Goal: Task Accomplishment & Management: Manage account settings

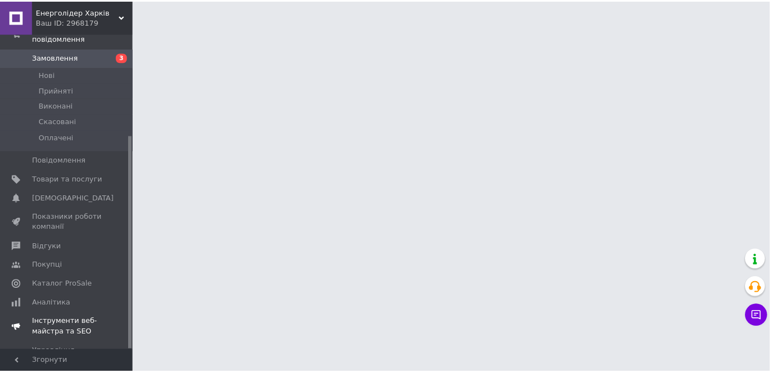
scroll to position [151, 0]
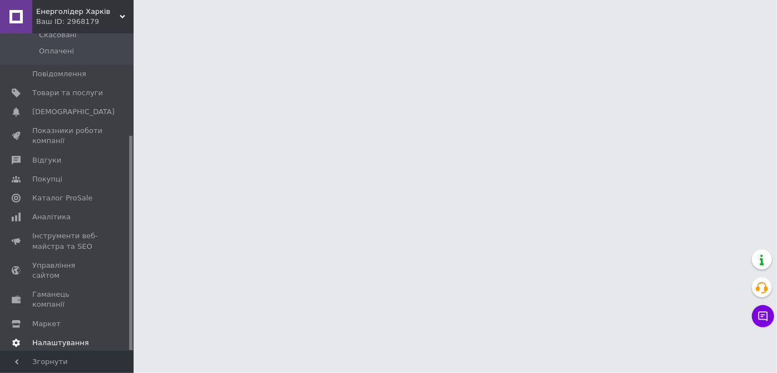
click at [40, 338] on span "Налаштування" at bounding box center [60, 343] width 57 height 10
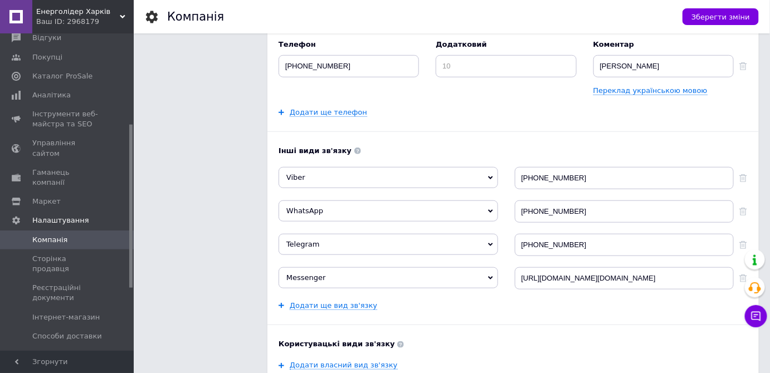
scroll to position [298, 0]
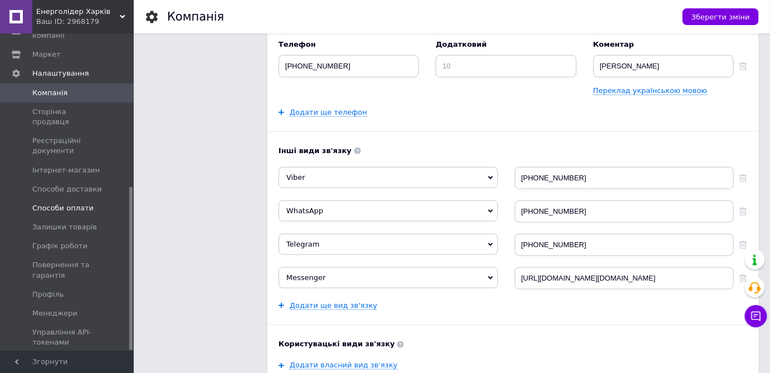
click at [76, 203] on span "Способи оплати" at bounding box center [62, 208] width 61 height 10
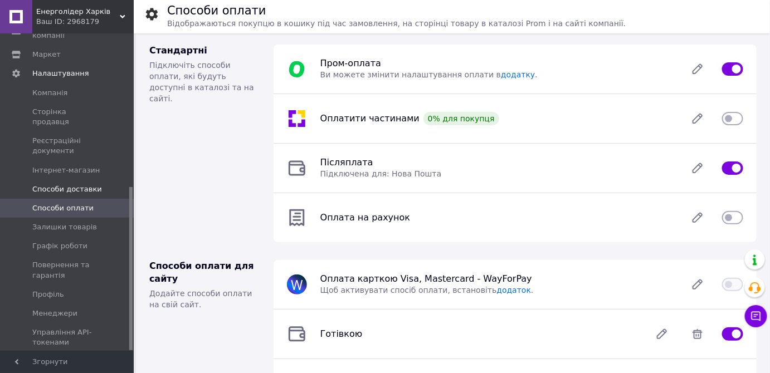
click at [56, 184] on span "Способи доставки" at bounding box center [67, 189] width 70 height 10
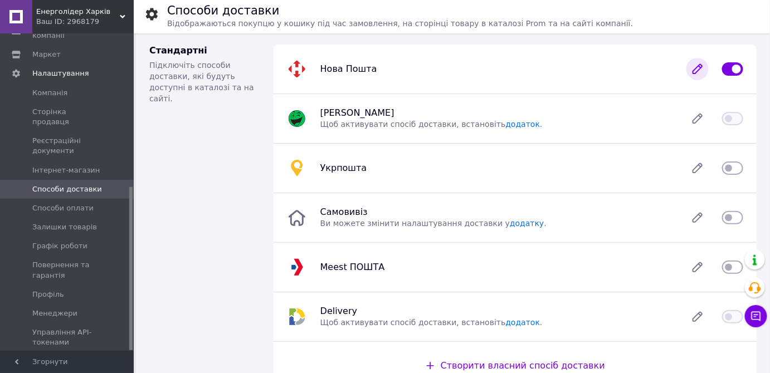
click at [703, 70] on icon at bounding box center [697, 69] width 22 height 22
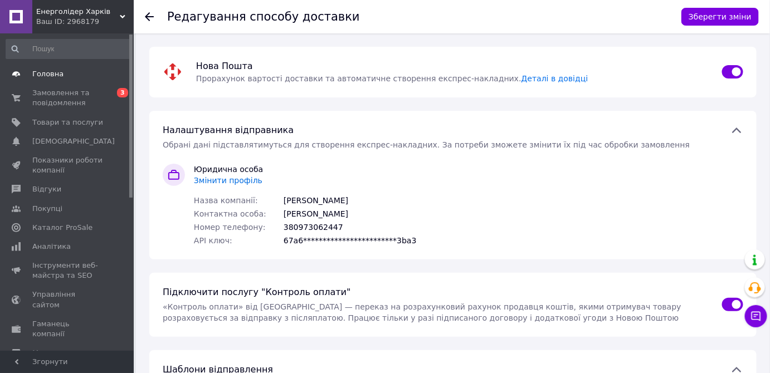
click at [77, 76] on span "Головна" at bounding box center [67, 74] width 71 height 10
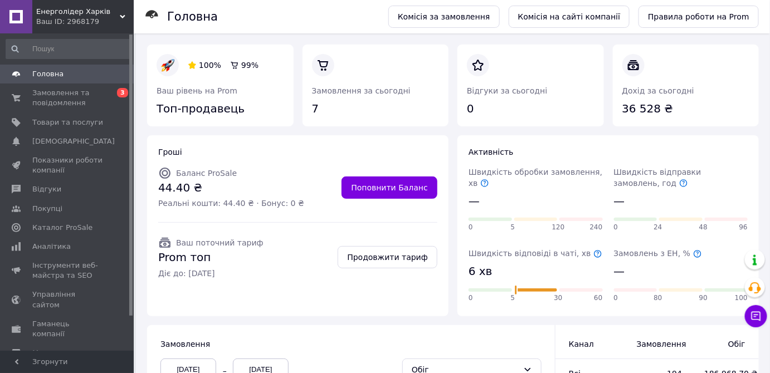
drag, startPoint x: 62, startPoint y: 102, endPoint x: 164, endPoint y: 137, distance: 107.1
click at [62, 102] on span "Замовлення та повідомлення" at bounding box center [67, 98] width 71 height 20
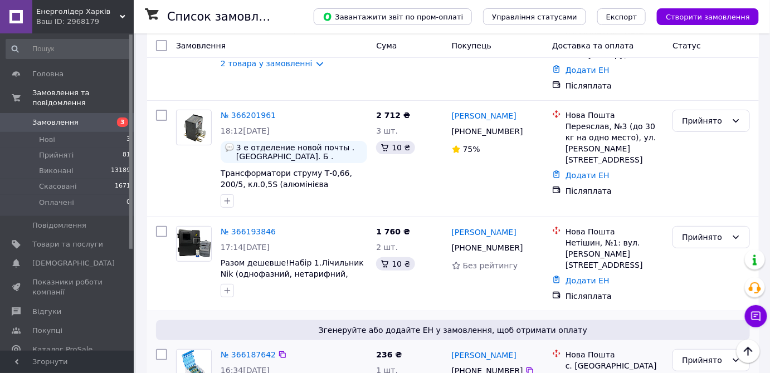
scroll to position [1569, 0]
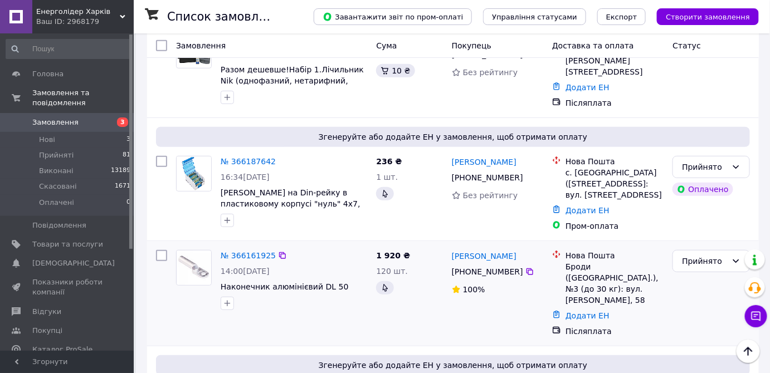
click at [245, 246] on div "№ 366161925 14:00, 11.10.2025 Наконечник алюмінієвий DL 50" at bounding box center [293, 280] width 155 height 69
click at [251, 251] on link "№ 366161925" at bounding box center [248, 255] width 55 height 9
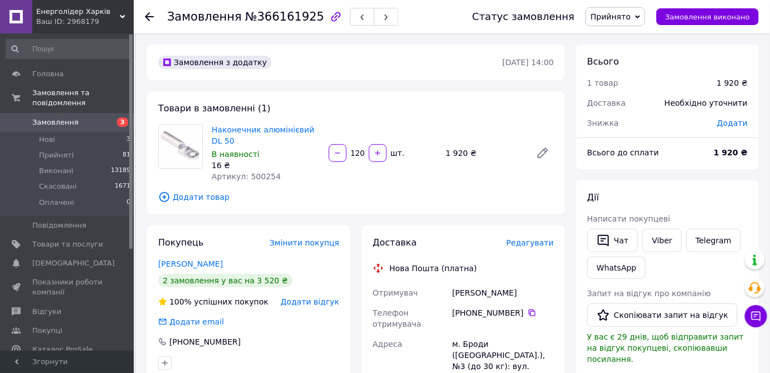
scroll to position [151, 0]
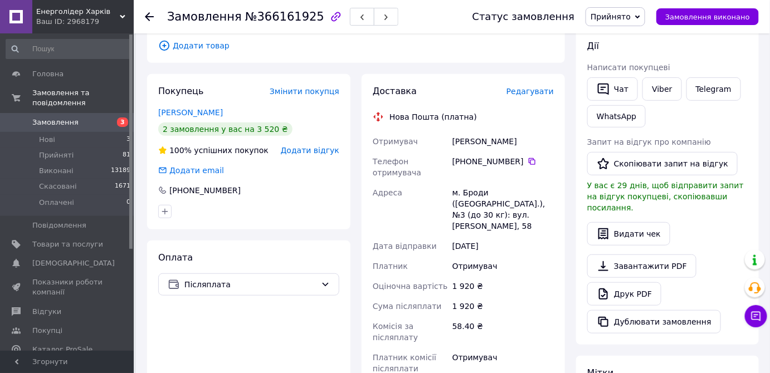
click at [101, 117] on span "Замовлення" at bounding box center [67, 122] width 71 height 10
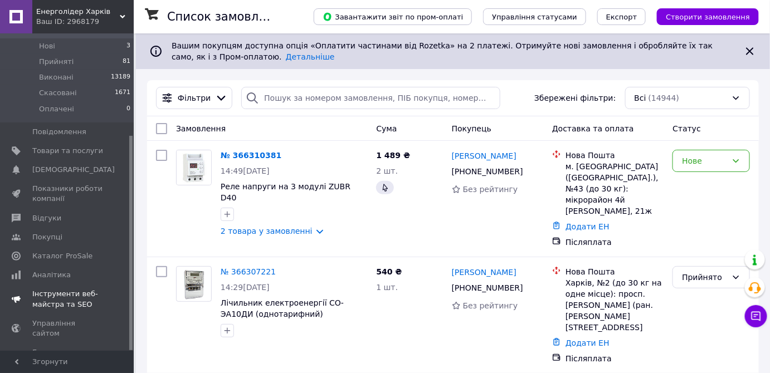
scroll to position [151, 0]
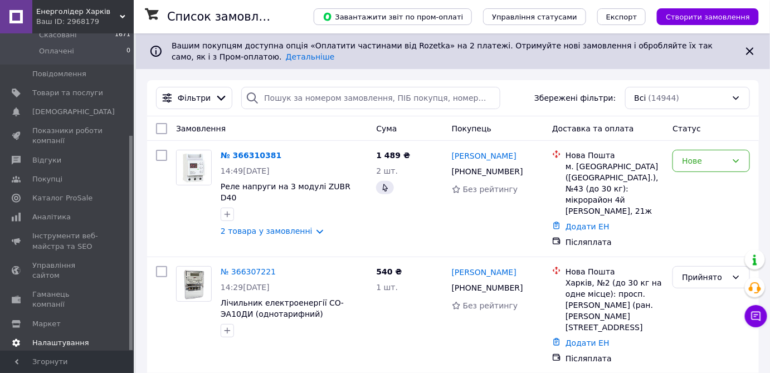
click at [45, 338] on span "Налаштування" at bounding box center [60, 343] width 57 height 10
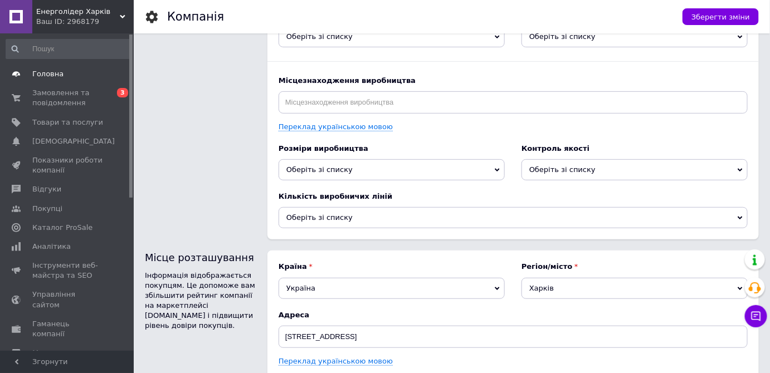
click at [45, 75] on span "Головна" at bounding box center [47, 74] width 31 height 10
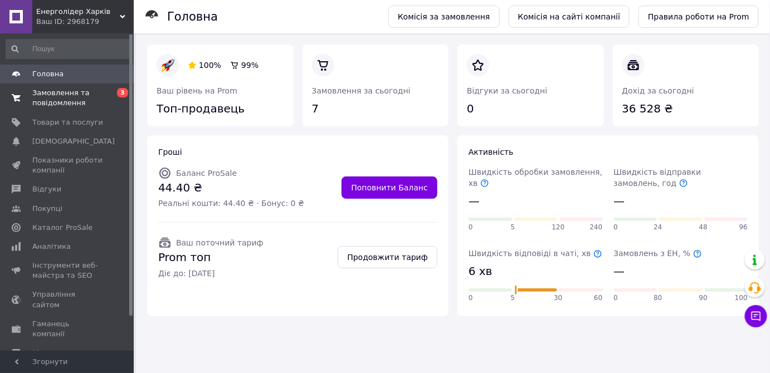
click at [49, 111] on link "Замовлення та повідомлення 0 3" at bounding box center [68, 98] width 137 height 29
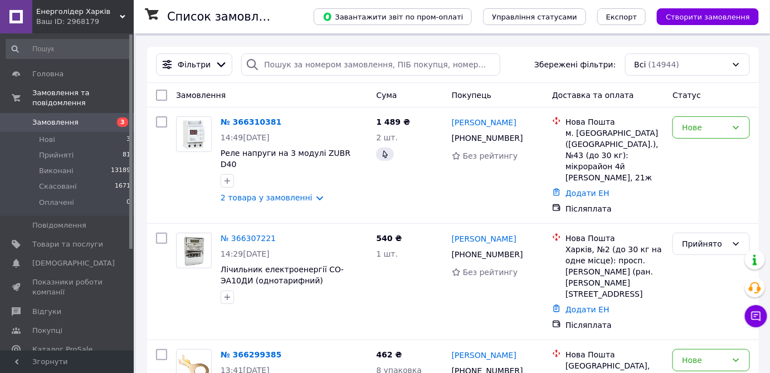
scroll to position [50, 0]
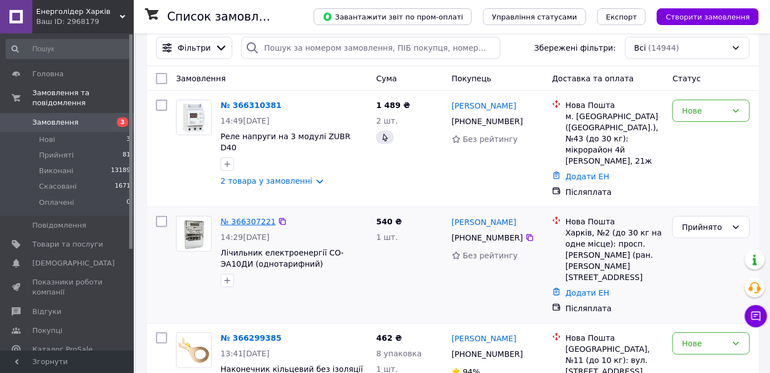
click at [254, 221] on link "№ 366307221" at bounding box center [248, 221] width 55 height 9
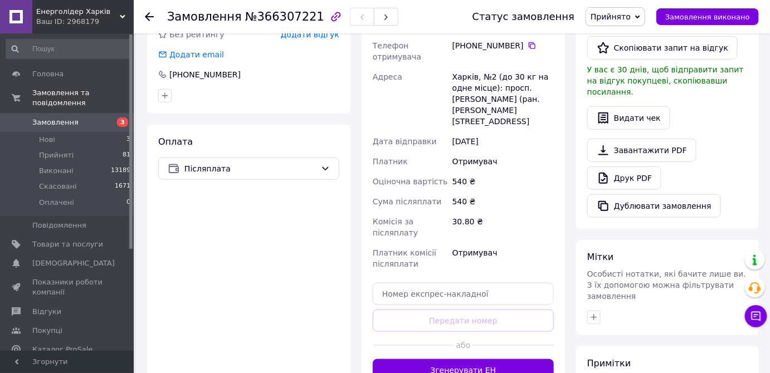
scroll to position [354, 0]
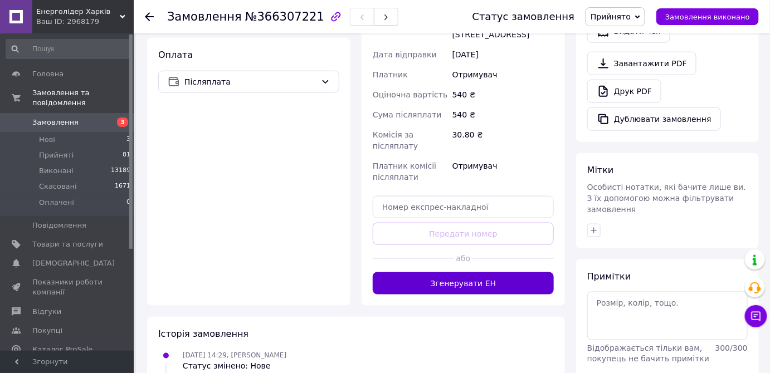
click at [468, 272] on button "Згенерувати ЕН" at bounding box center [463, 283] width 181 height 22
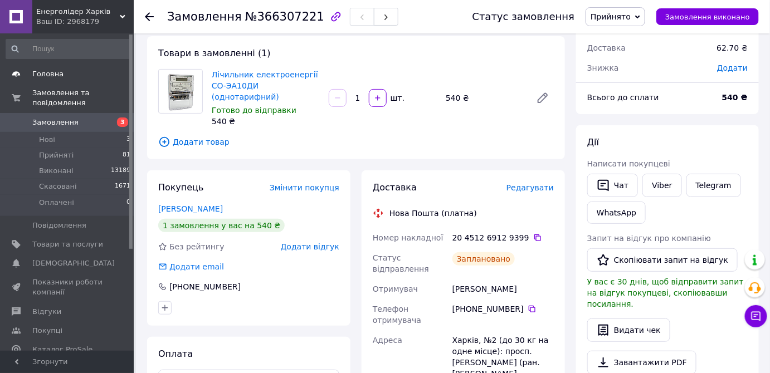
scroll to position [50, 0]
